Goal: Task Accomplishment & Management: Use online tool/utility

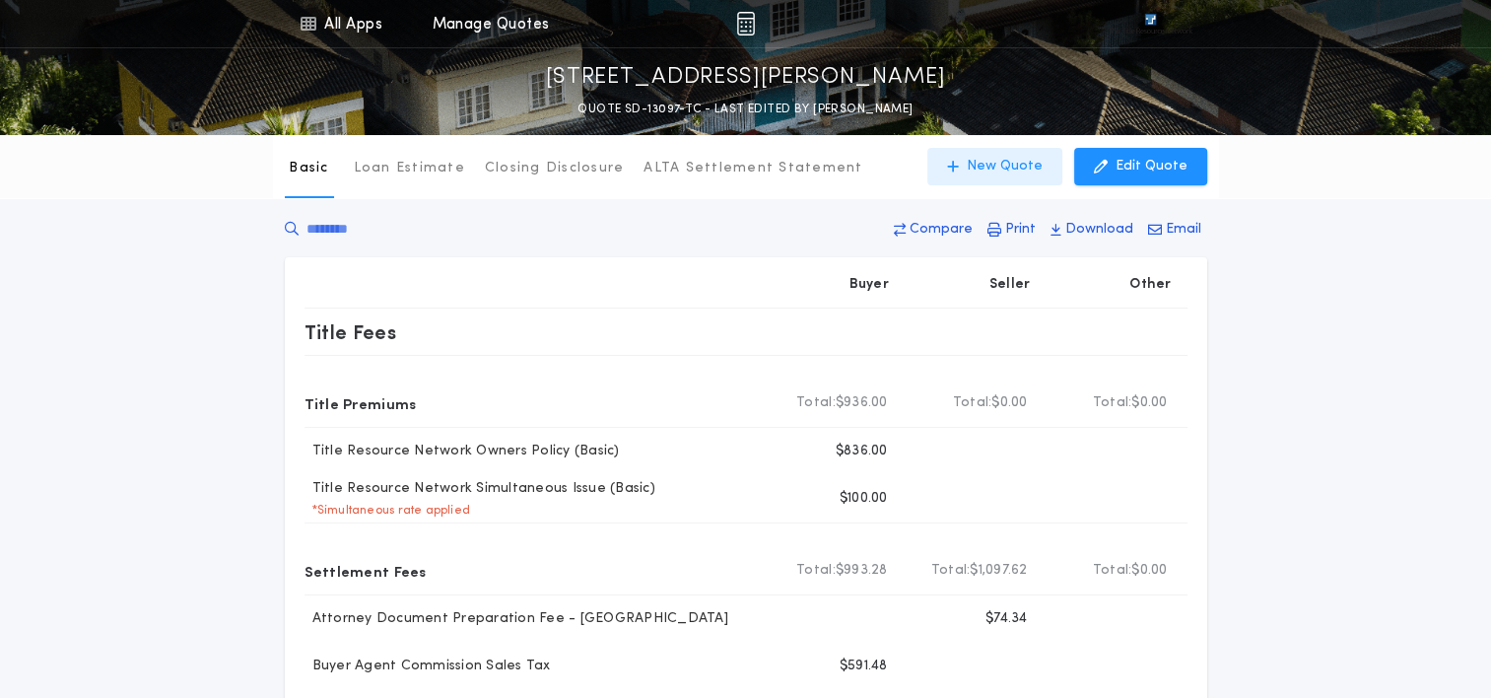
click at [997, 152] on button "New Quote" at bounding box center [995, 166] width 135 height 37
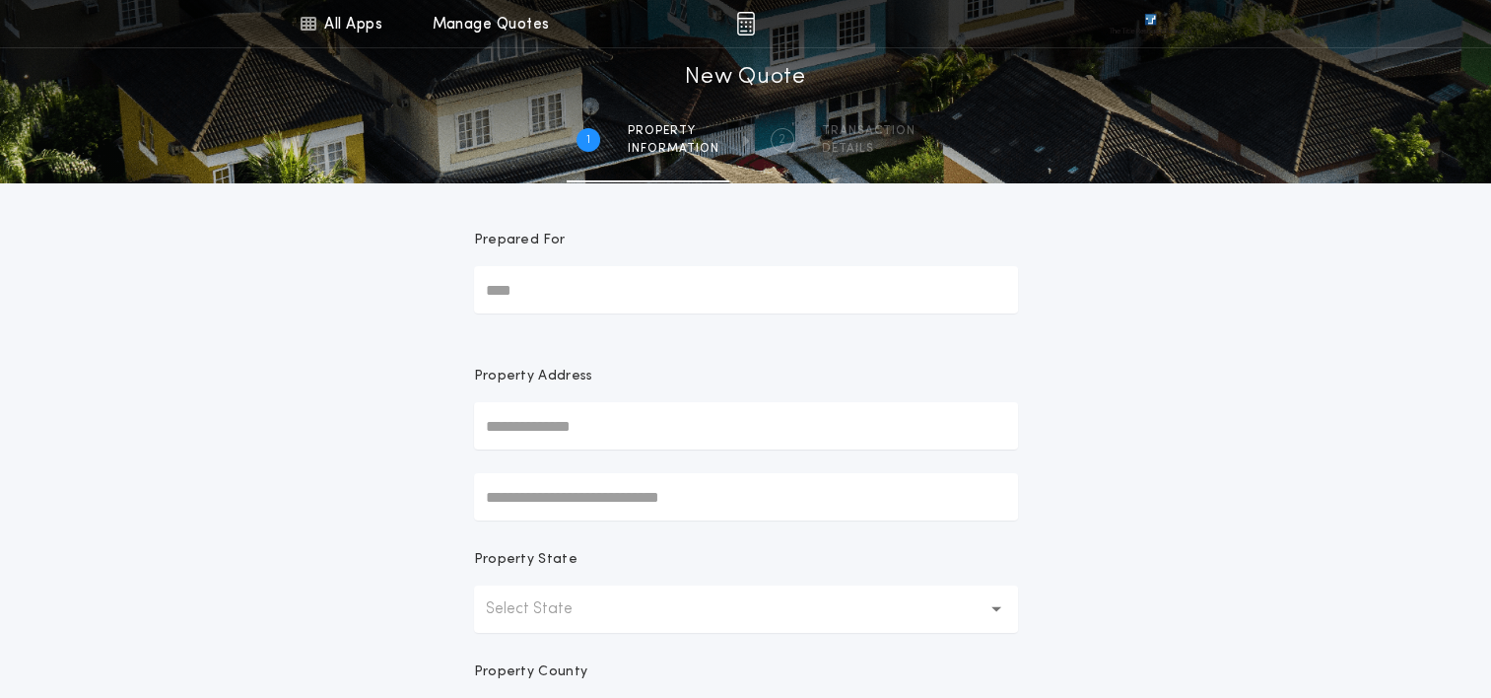
click at [613, 300] on input "Prepared For" at bounding box center [746, 289] width 544 height 47
type input "*****"
click at [544, 419] on input "text" at bounding box center [746, 425] width 544 height 47
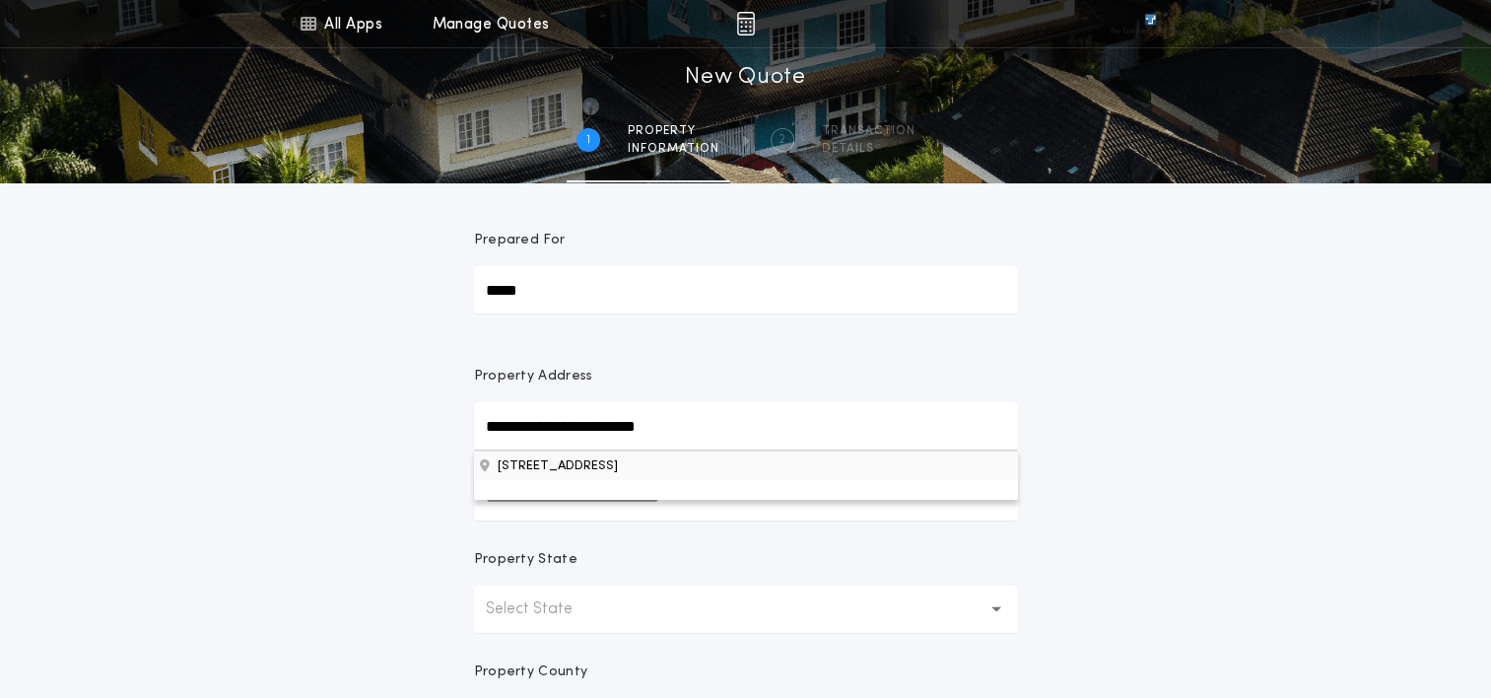
click at [603, 473] on button "2500 S Clear Springs Cir, Sioux Falls, SD, 57110, USA" at bounding box center [746, 465] width 544 height 30
type input "**********"
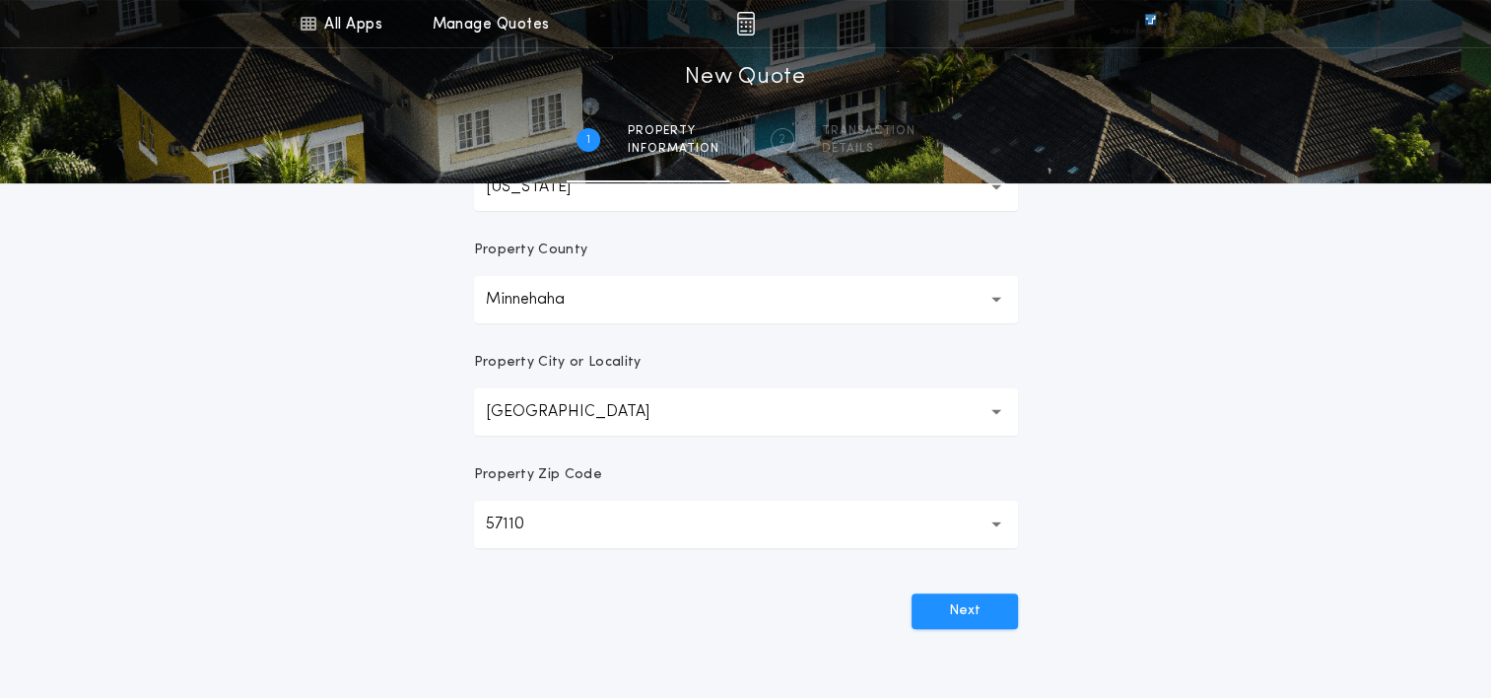
scroll to position [422, 0]
click at [959, 610] on button "Next" at bounding box center [965, 610] width 106 height 35
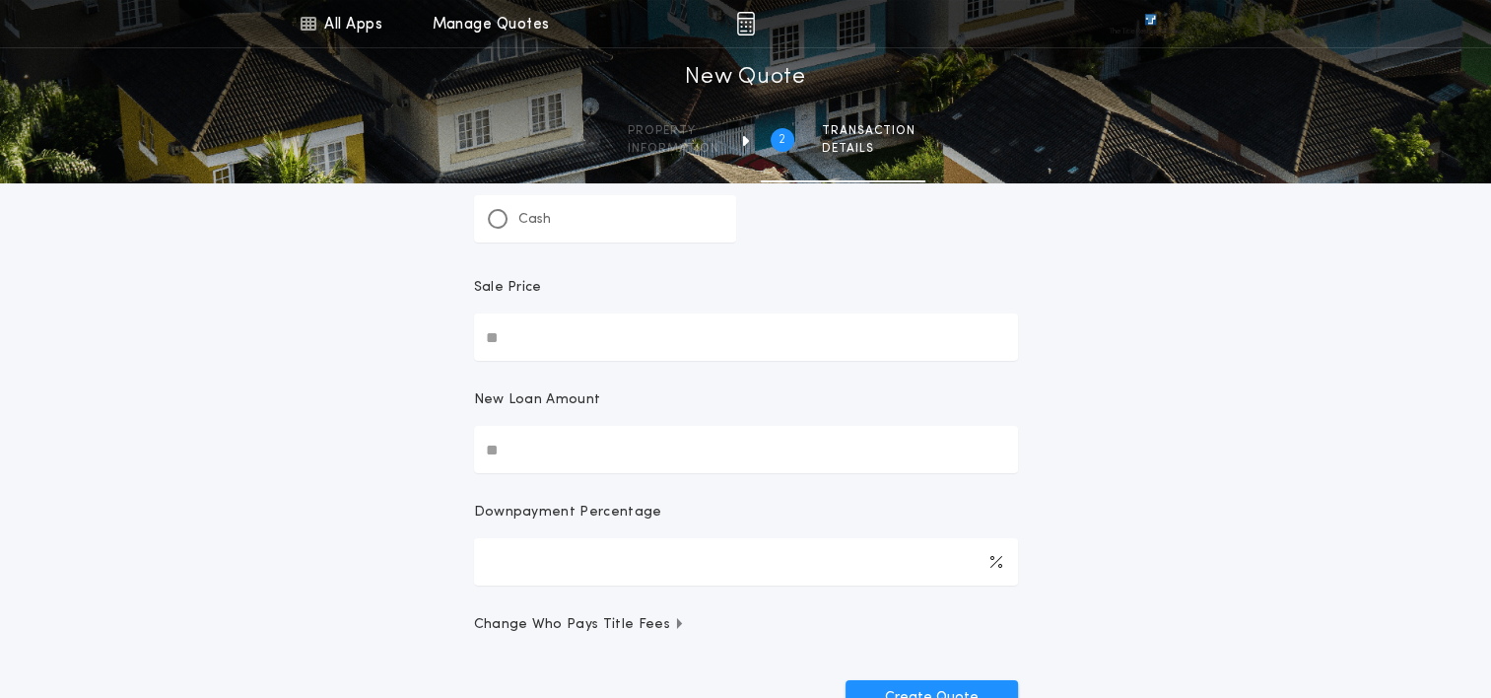
scroll to position [0, 0]
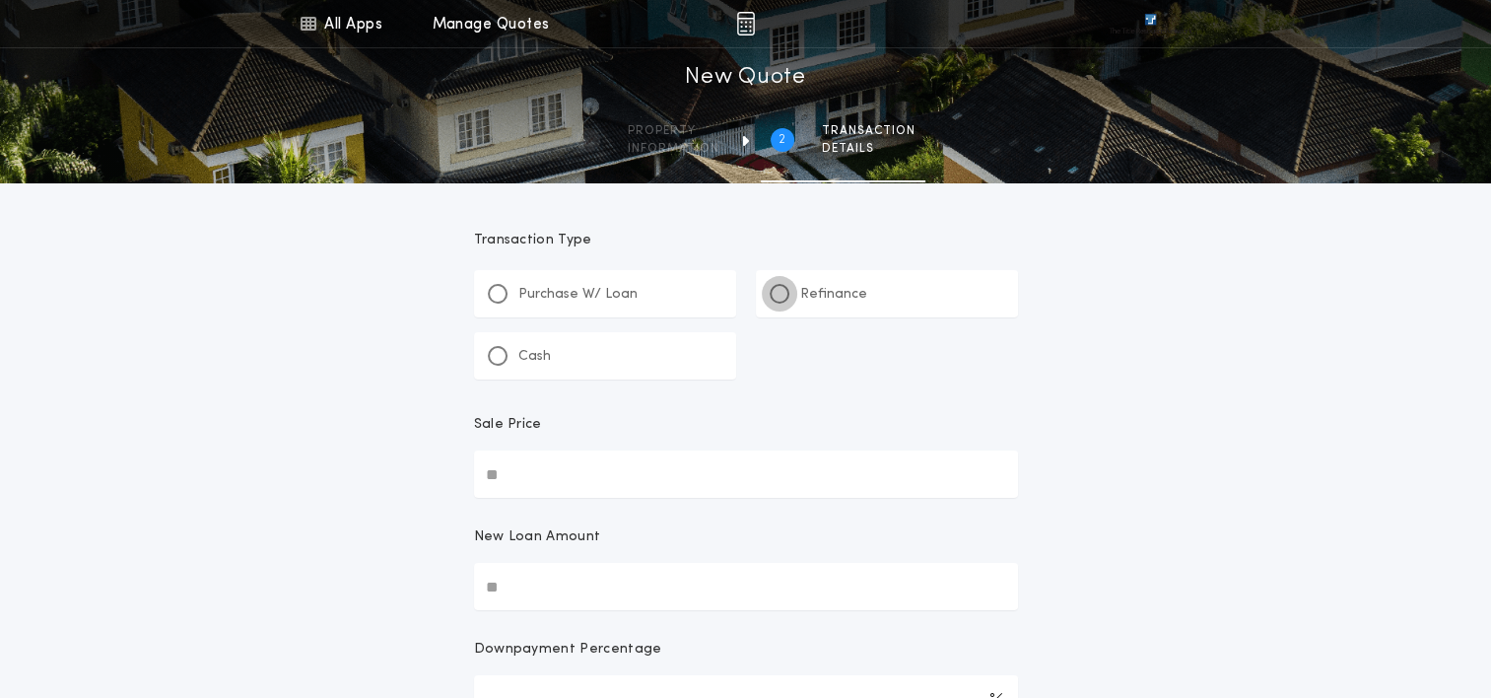
click at [777, 284] on div at bounding box center [780, 294] width 20 height 20
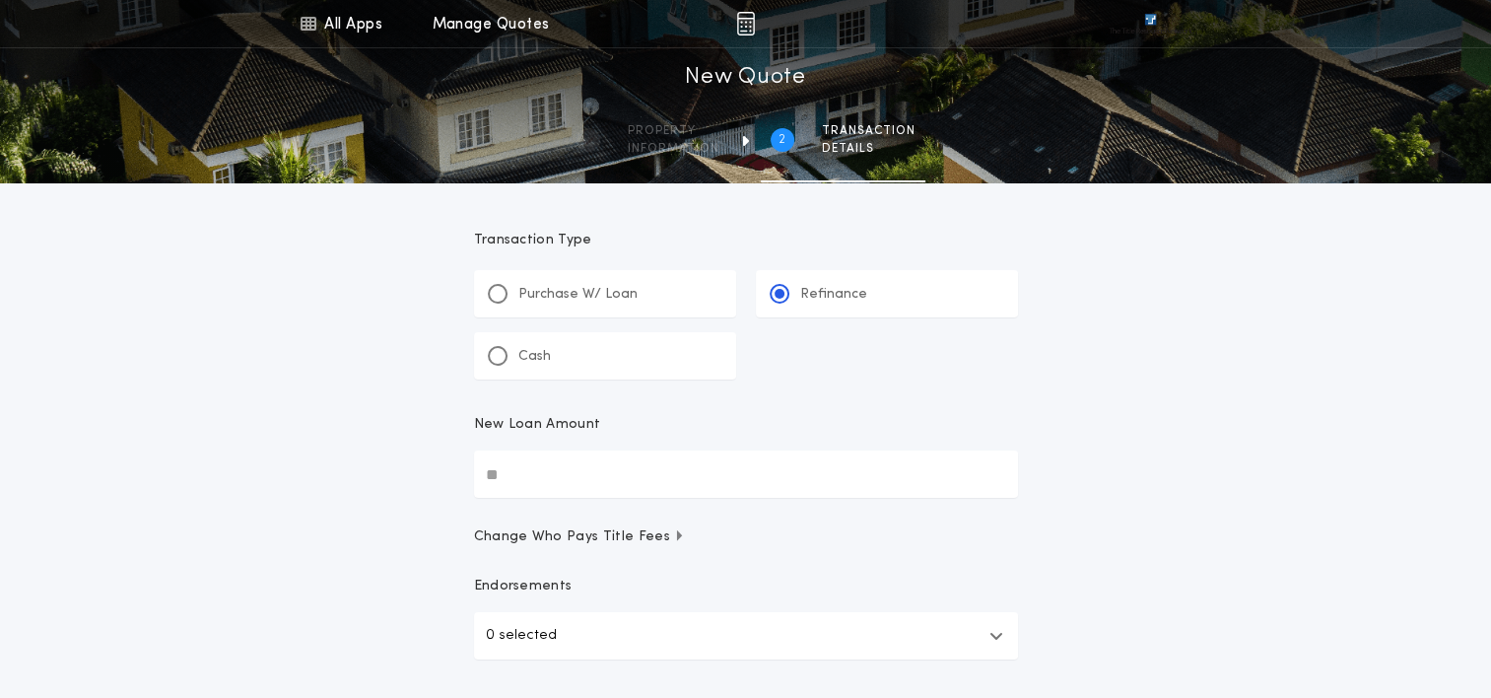
click at [682, 465] on input "New Loan Amount" at bounding box center [746, 473] width 544 height 47
type input "********"
click at [1213, 301] on div "All Apps Title Calculator Buyer's Estimate Menu All Apps Manage Quotes 2 /2 New…" at bounding box center [745, 408] width 1491 height 816
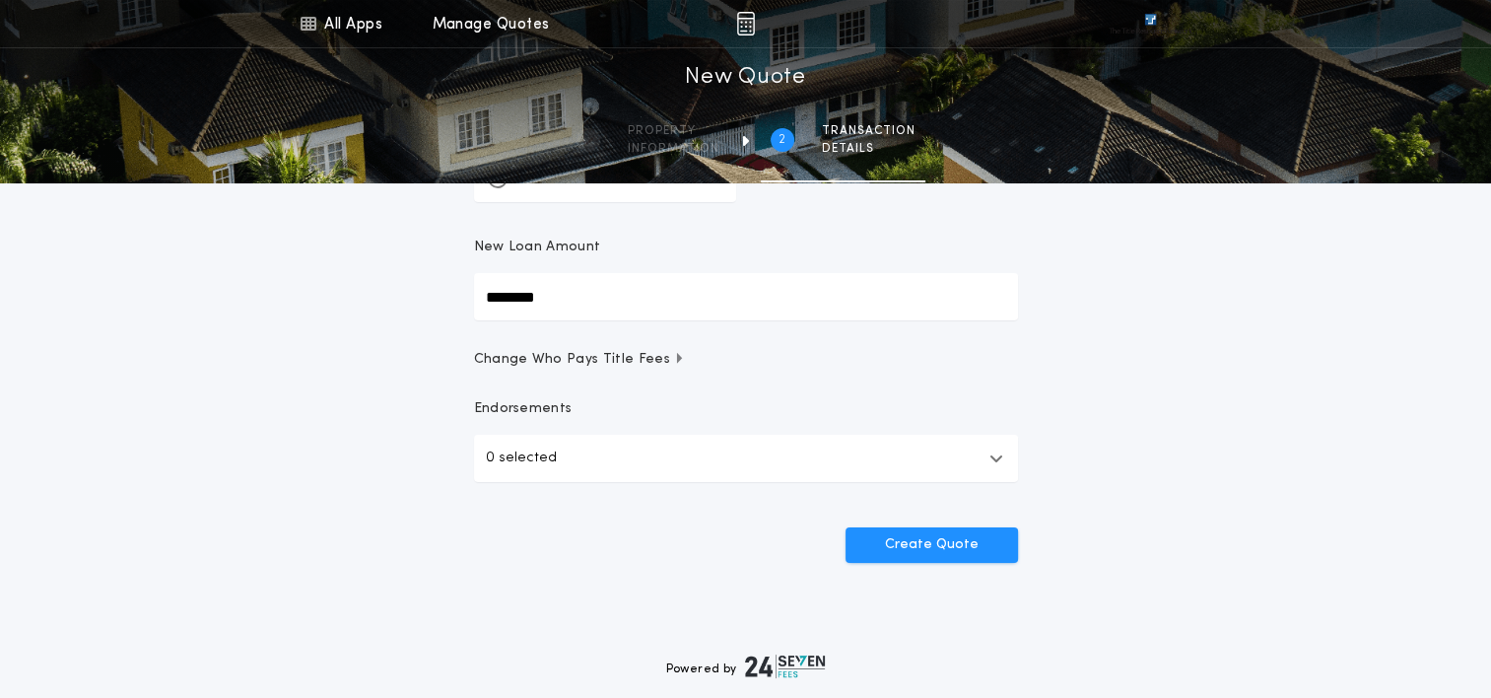
scroll to position [179, 0]
click at [940, 554] on button "Create Quote" at bounding box center [932, 542] width 172 height 35
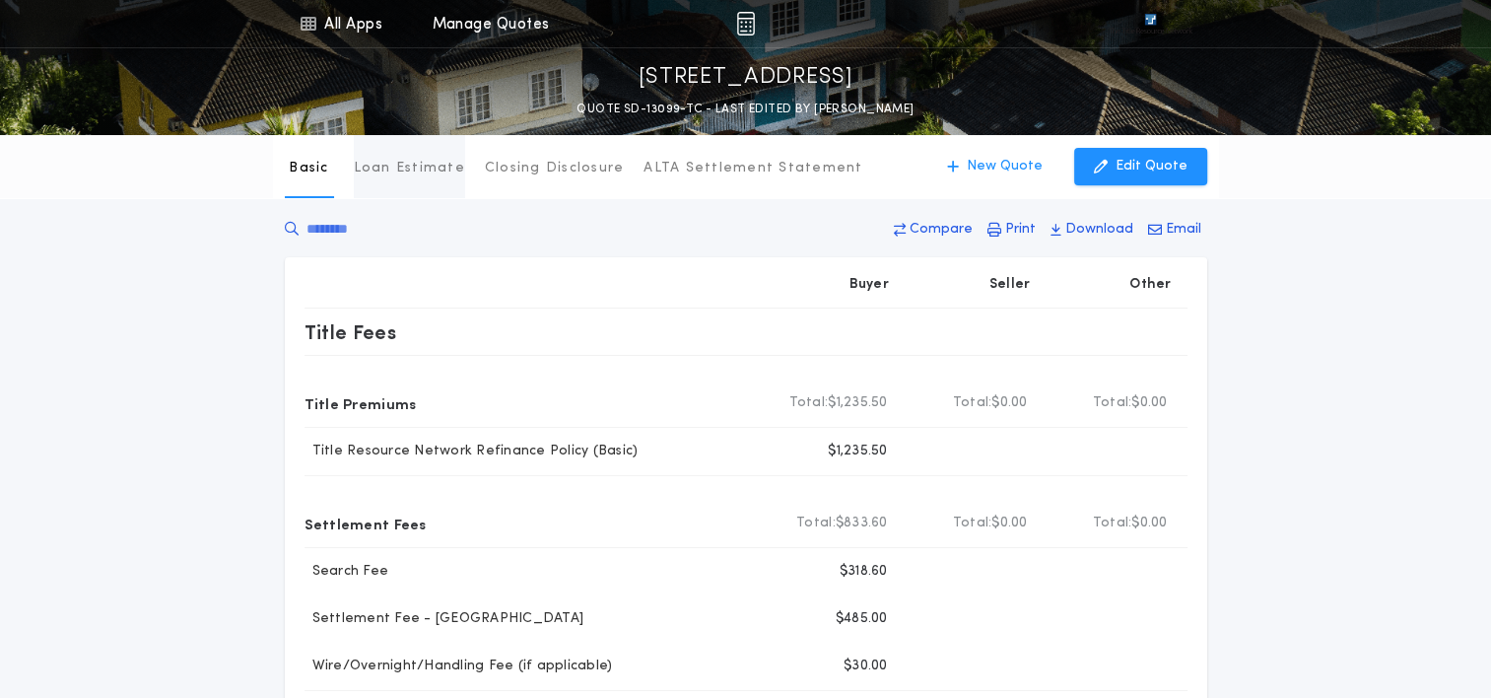
click at [421, 178] on button "Loan Estimate" at bounding box center [409, 166] width 111 height 63
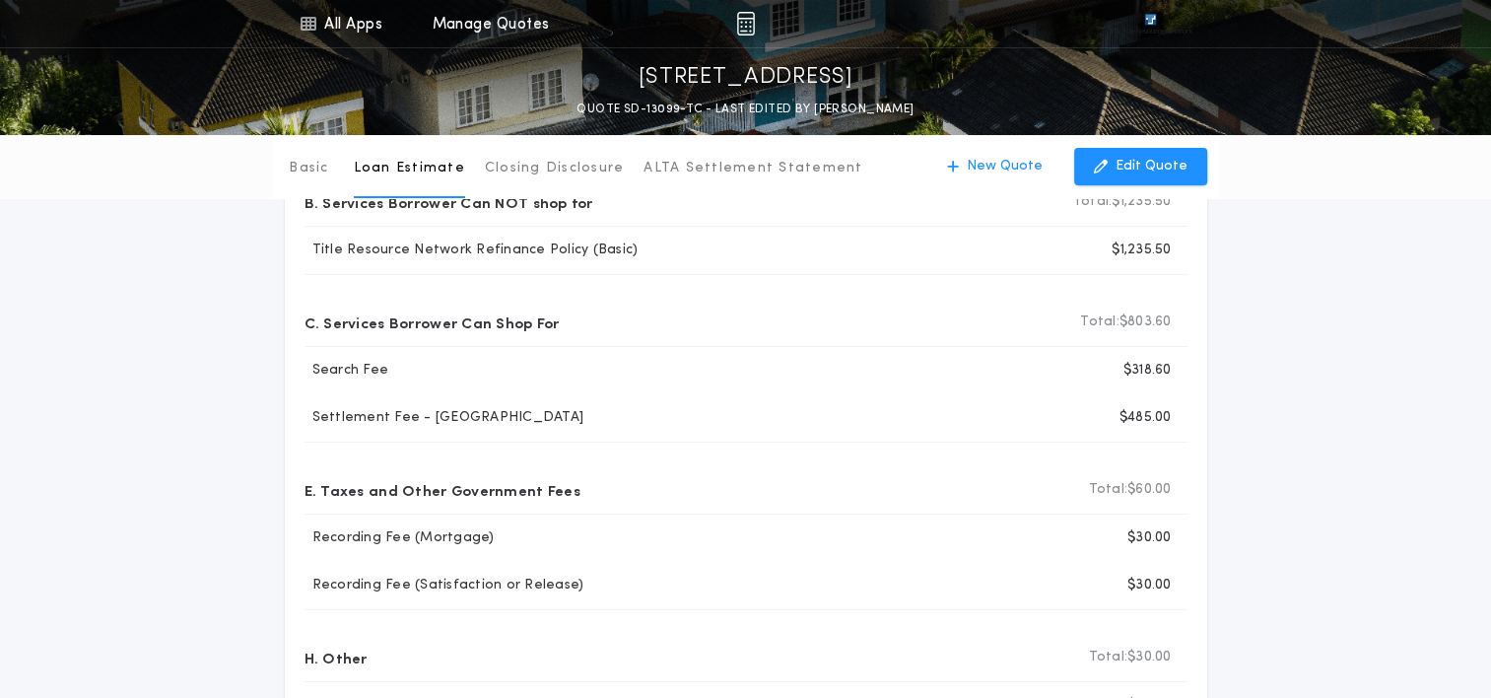
scroll to position [86, 0]
